Goal: Task Accomplishment & Management: Use online tool/utility

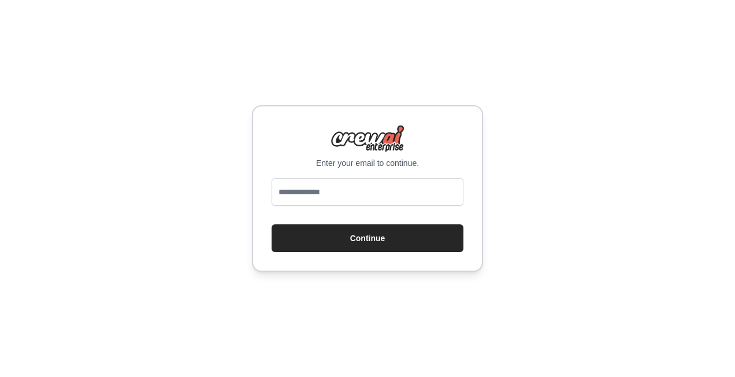
type input "**********"
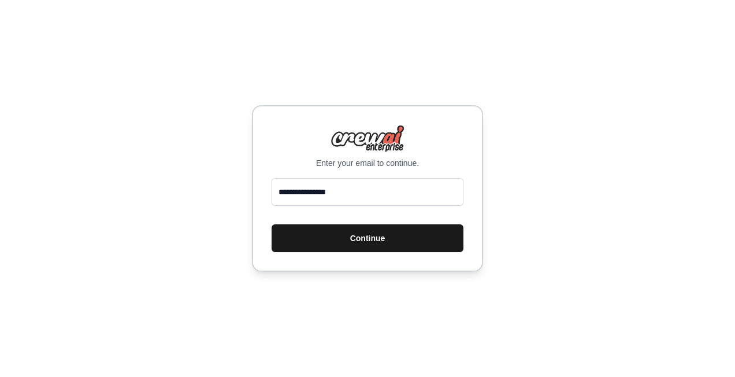
click at [369, 240] on button "Continue" at bounding box center [368, 238] width 192 height 28
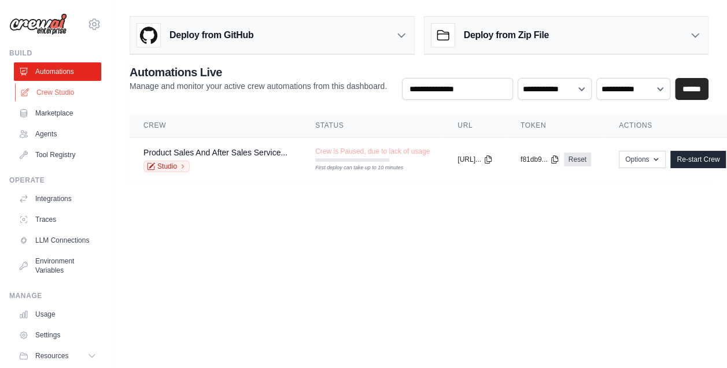
click at [46, 91] on link "Crew Studio" at bounding box center [58, 92] width 87 height 18
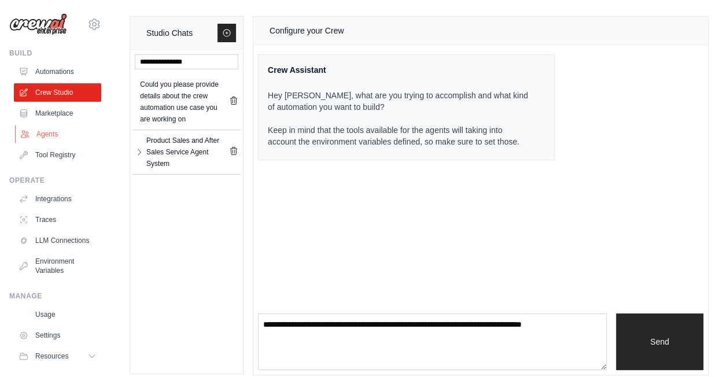
click at [39, 134] on link "Agents" at bounding box center [58, 134] width 87 height 18
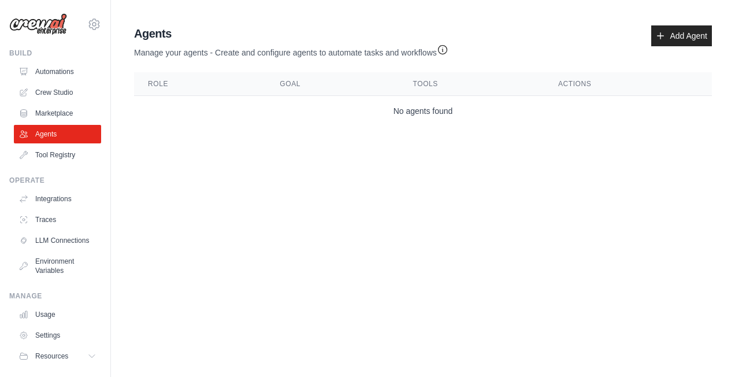
click at [58, 83] on ul "Automations Crew Studio Marketplace Agents Tool Registry" at bounding box center [57, 113] width 87 height 102
click at [54, 73] on link "Automations" at bounding box center [58, 71] width 87 height 18
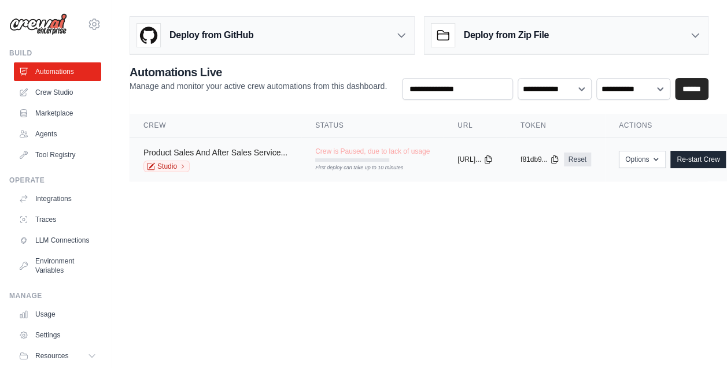
click at [216, 156] on link "Product Sales And After Sales Service..." at bounding box center [215, 152] width 144 height 9
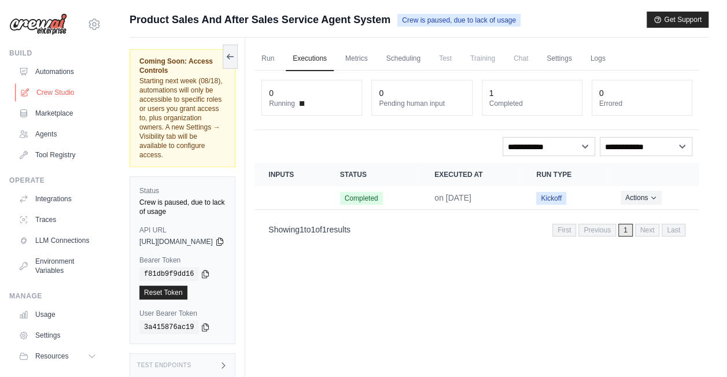
click at [54, 91] on link "Crew Studio" at bounding box center [58, 92] width 87 height 18
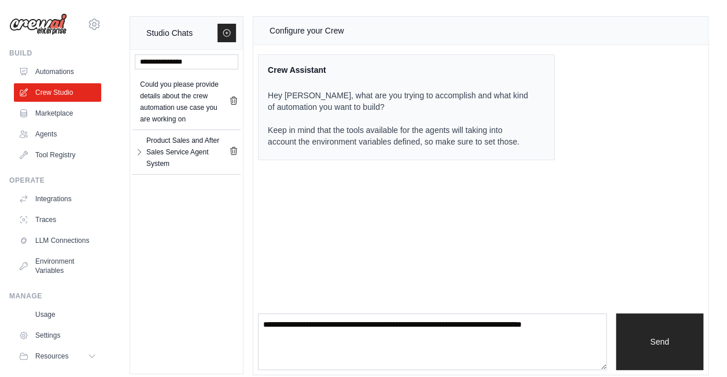
click at [55, 112] on link "Marketplace" at bounding box center [57, 113] width 87 height 18
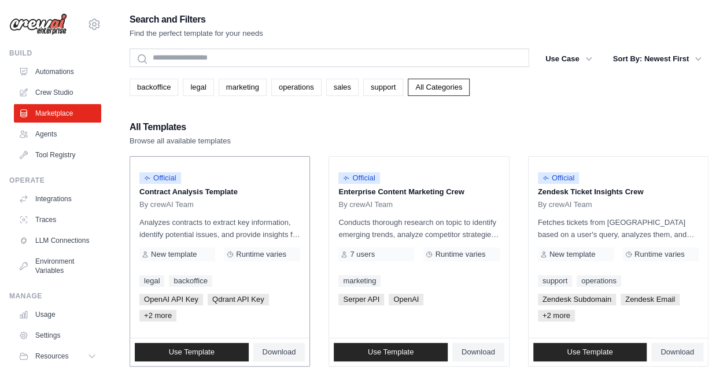
click at [238, 186] on p "Contract Analysis Template" at bounding box center [219, 192] width 161 height 12
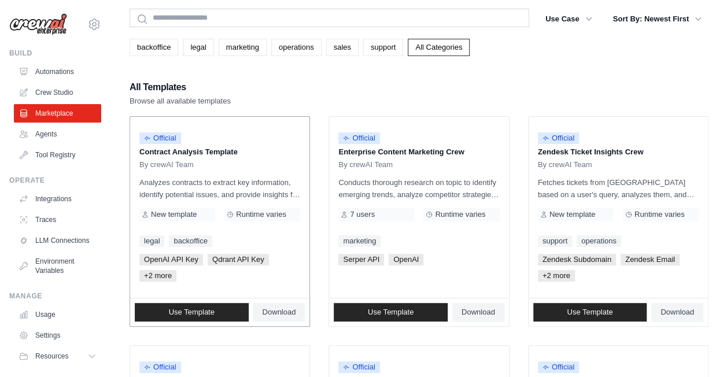
scroll to position [58, 0]
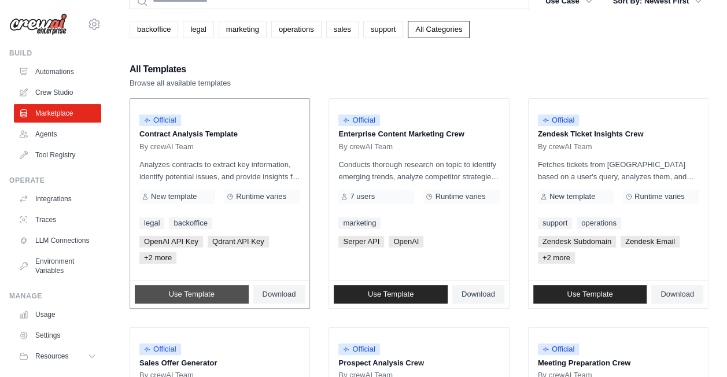
click at [224, 293] on link "Use Template" at bounding box center [192, 294] width 114 height 18
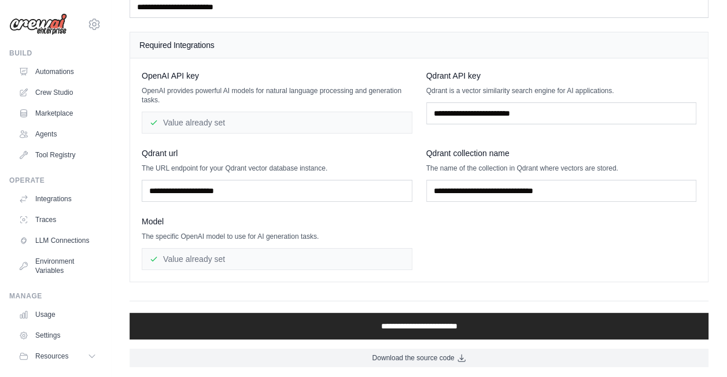
scroll to position [91, 0]
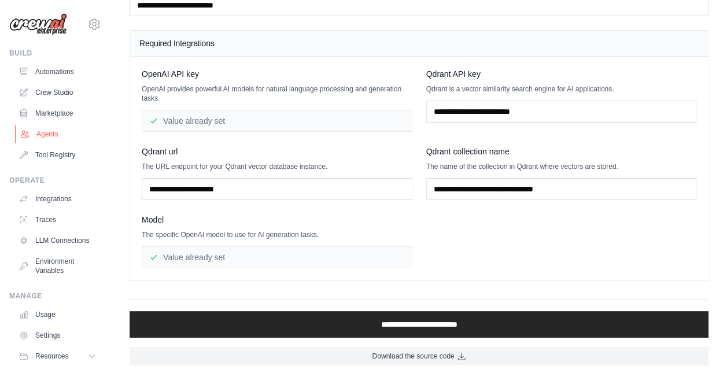
click at [50, 134] on link "Agents" at bounding box center [58, 134] width 87 height 18
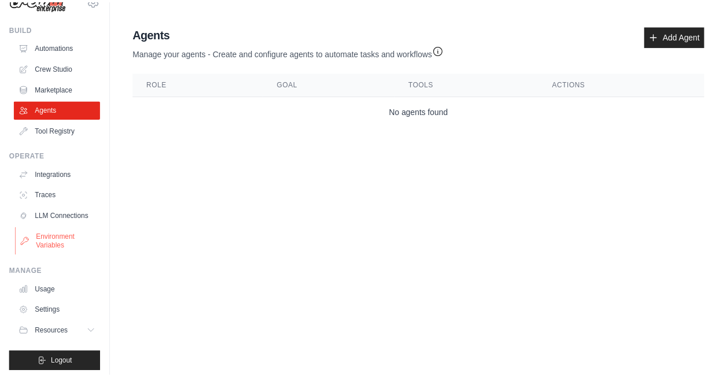
scroll to position [38, 0]
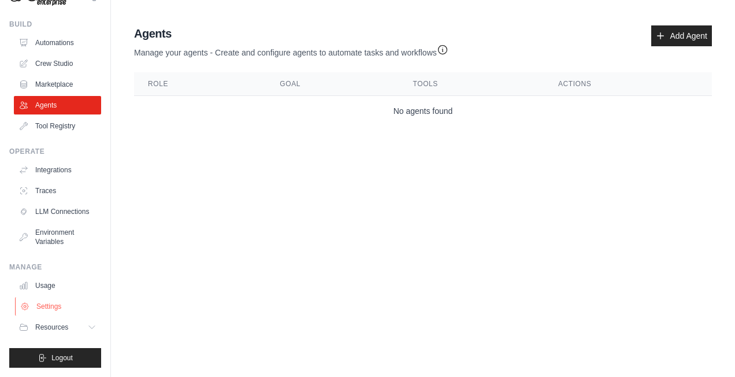
click at [50, 307] on link "Settings" at bounding box center [58, 306] width 87 height 18
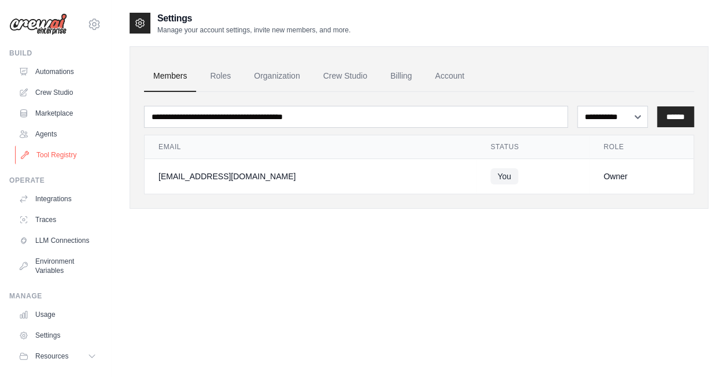
click at [42, 156] on link "Tool Registry" at bounding box center [58, 155] width 87 height 18
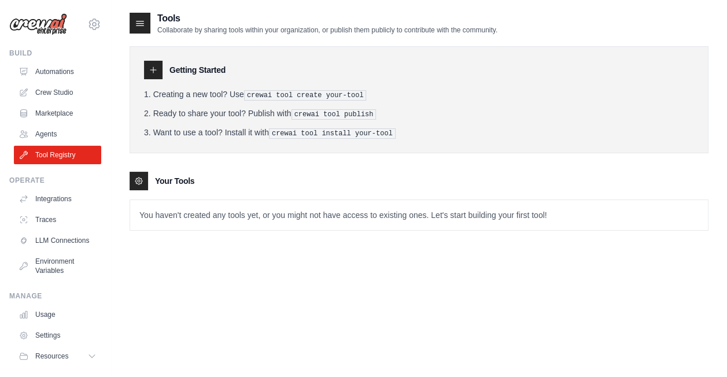
click at [159, 66] on div at bounding box center [153, 70] width 18 height 18
click at [43, 111] on link "Marketplace" at bounding box center [58, 113] width 87 height 18
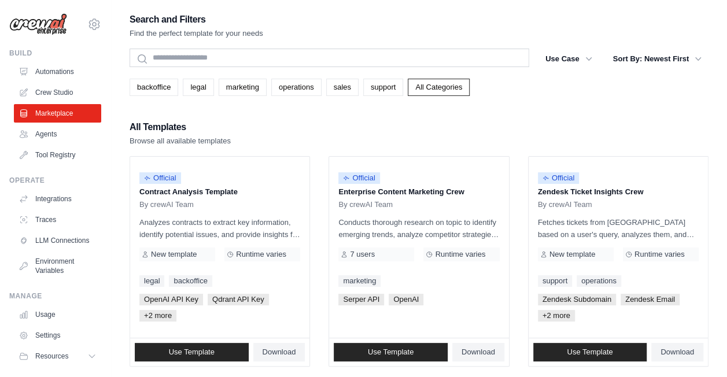
click at [391, 25] on div "Search and Filters Find the perfect template for your needs" at bounding box center [418, 26] width 579 height 28
